Goal: Check status

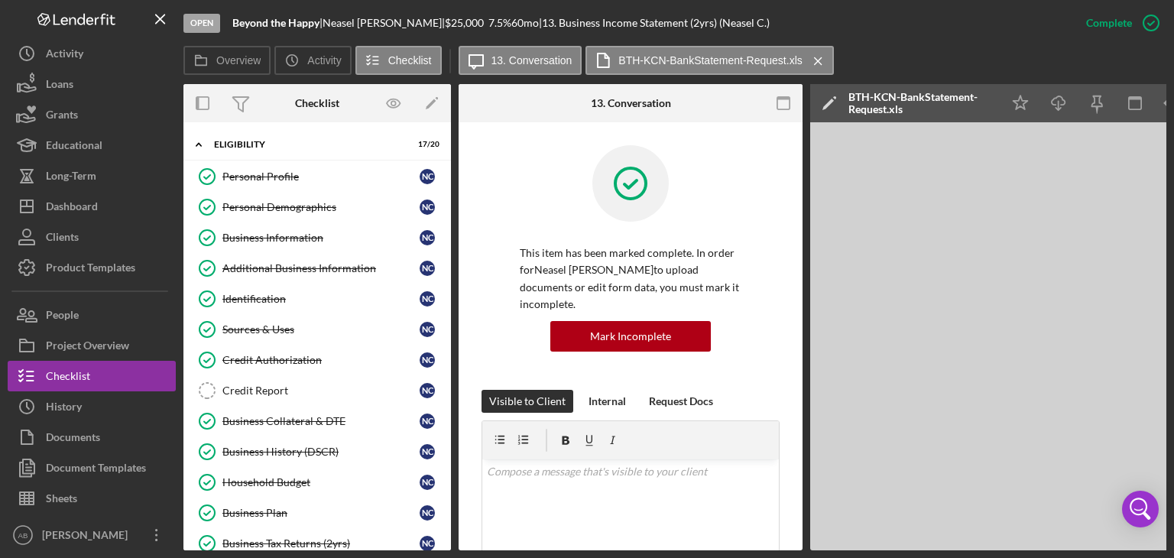
scroll to position [476, 0]
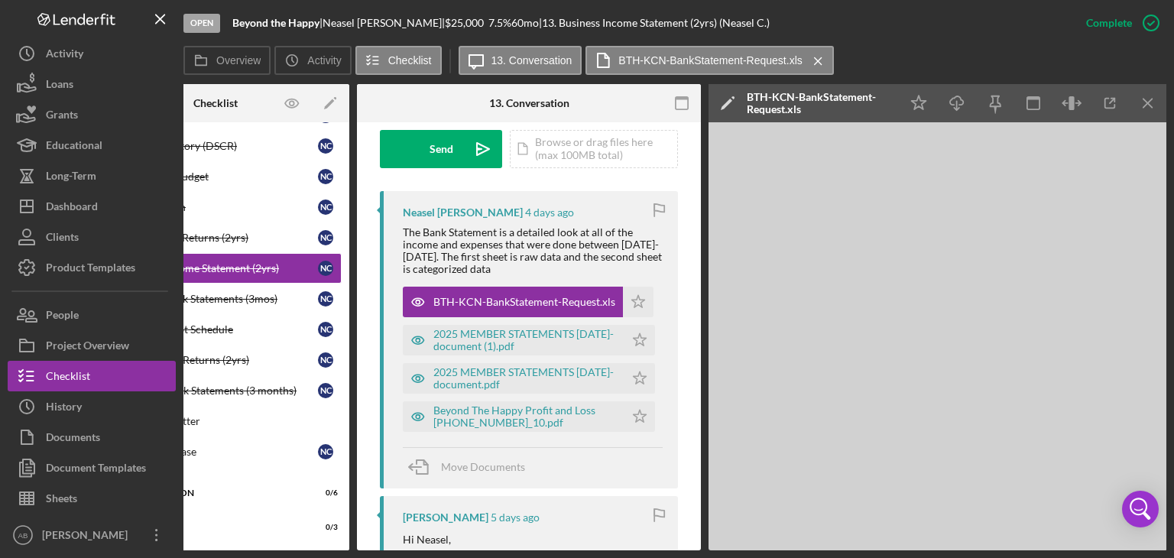
click at [812, 62] on icon "Icon/Menu Close" at bounding box center [818, 61] width 27 height 38
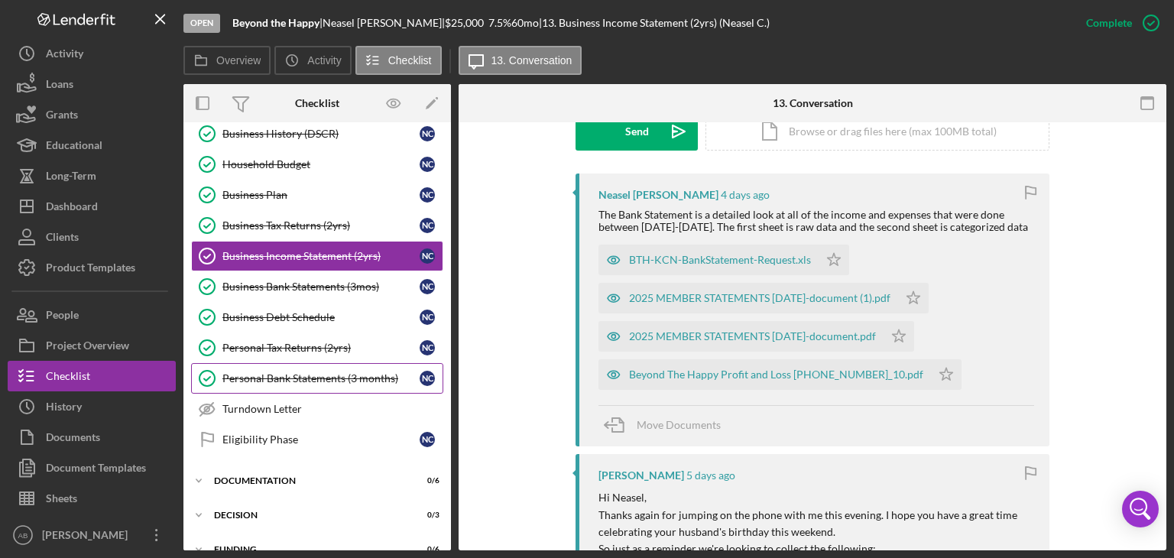
scroll to position [293, 0]
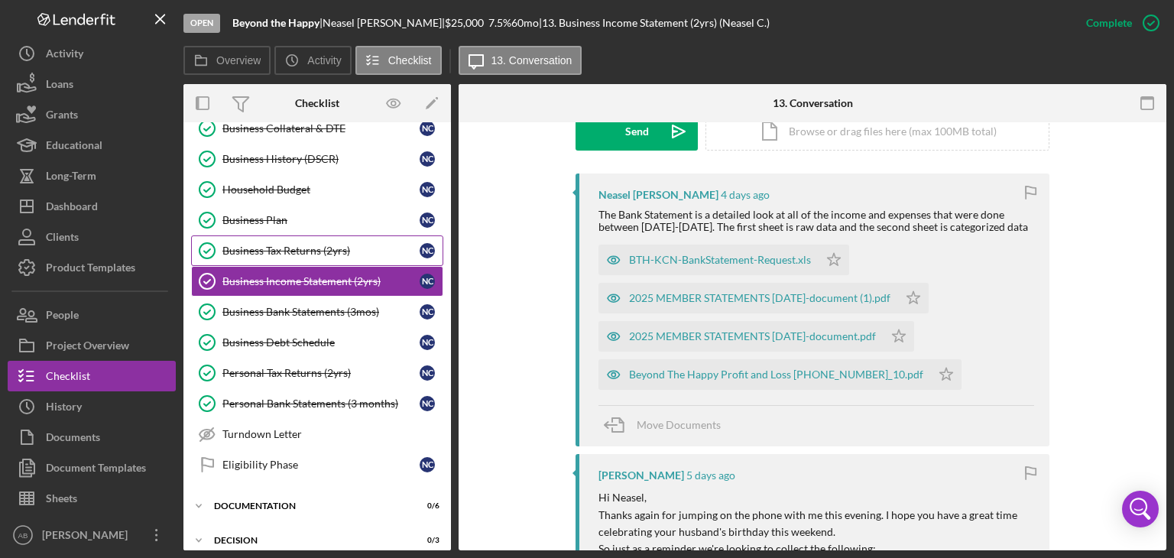
click at [272, 248] on div "Business Tax Returns (2yrs)" at bounding box center [320, 251] width 197 height 12
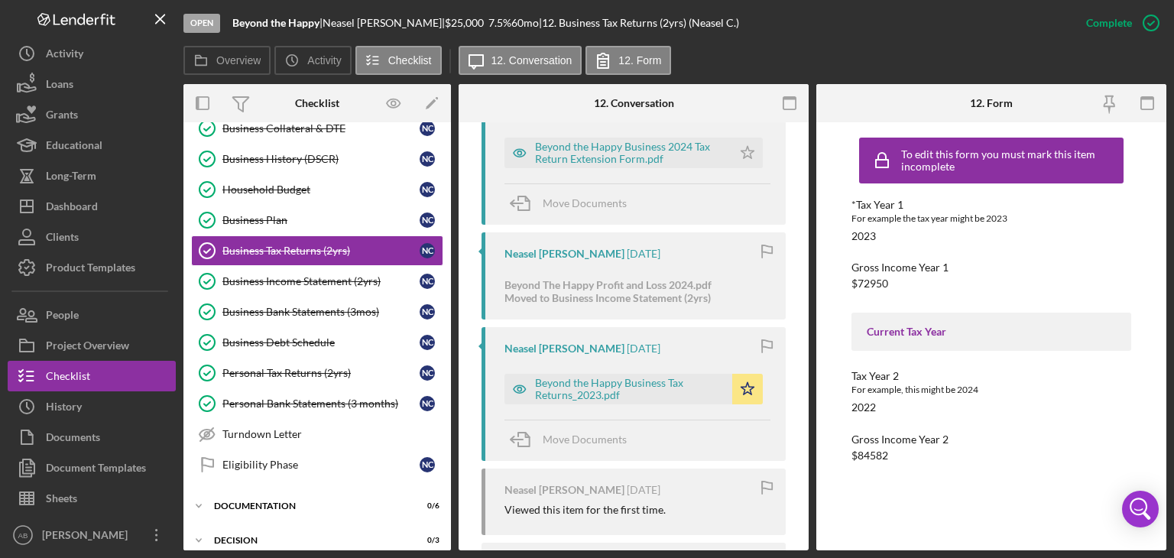
scroll to position [1695, 0]
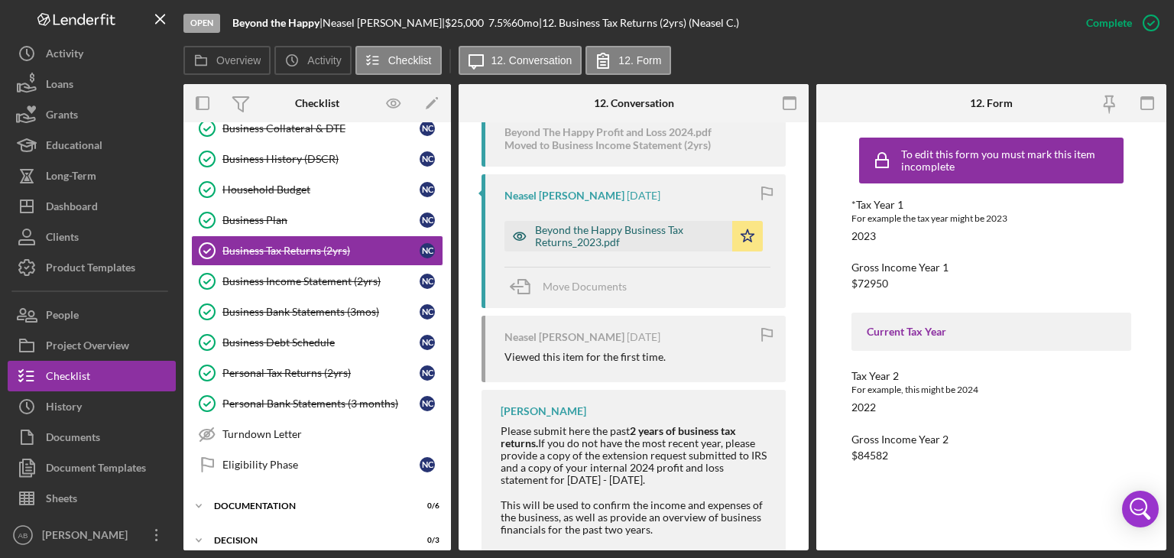
click at [581, 248] on div "Beyond the Happy Business Tax Returns_2023.pdf" at bounding box center [630, 236] width 190 height 24
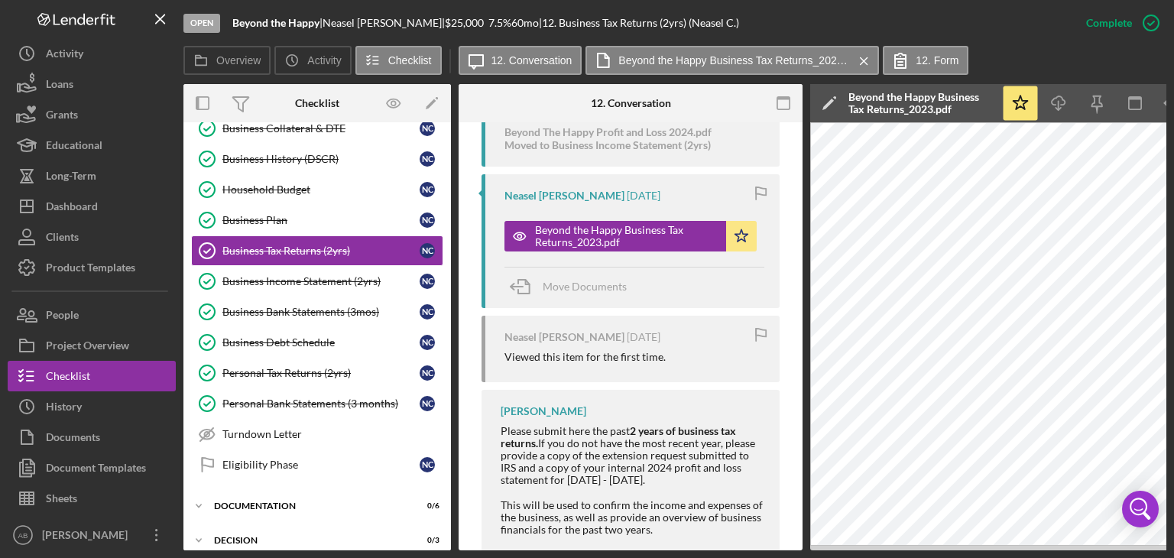
click at [945, 550] on div "Open Beyond the Happy | Neasel [PERSON_NAME] | $25,000 $25,000 7.5 % 60 mo | 12…" at bounding box center [587, 279] width 1174 height 558
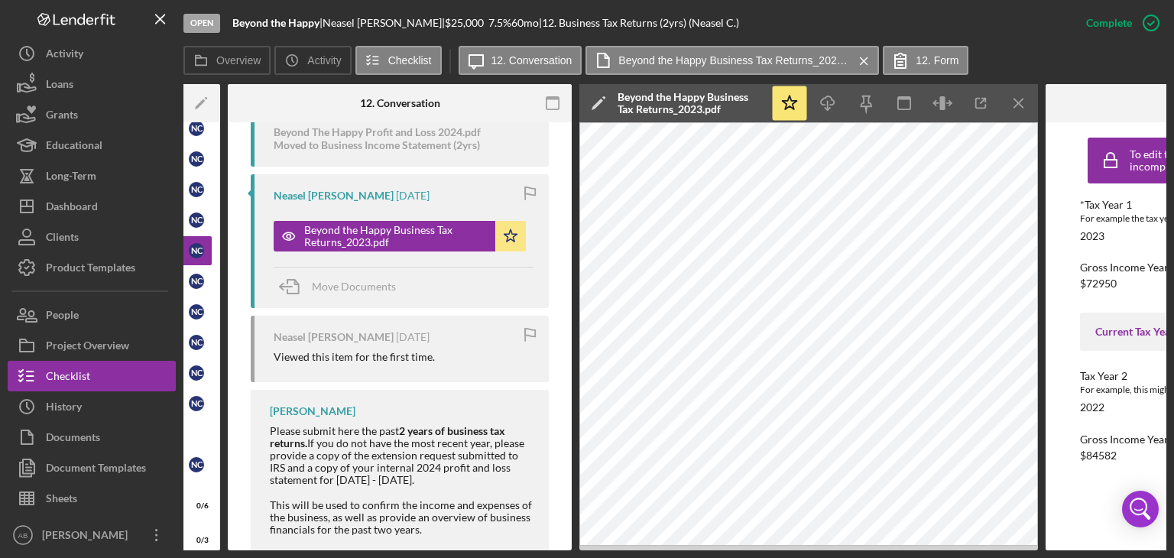
scroll to position [0, 248]
